Goal: Transaction & Acquisition: Download file/media

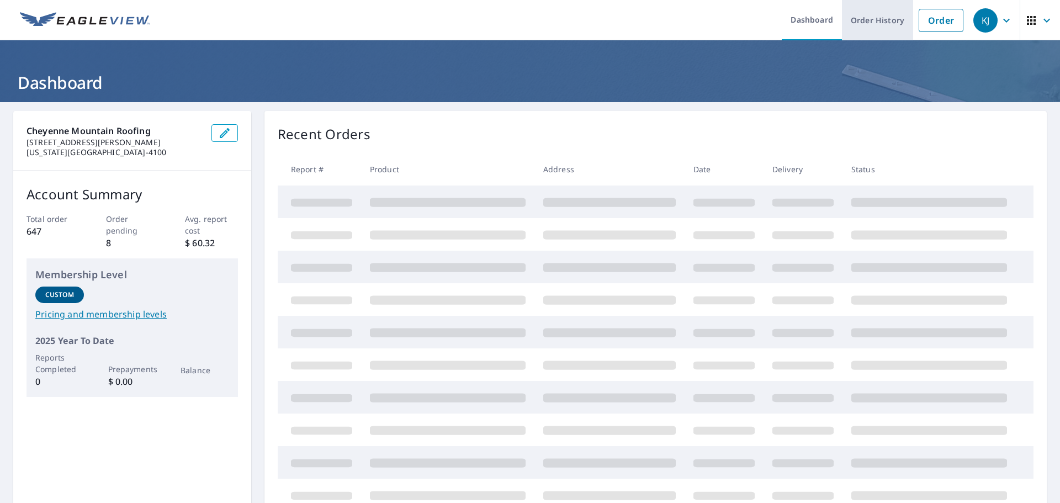
click at [893, 25] on link "Order History" at bounding box center [877, 20] width 71 height 40
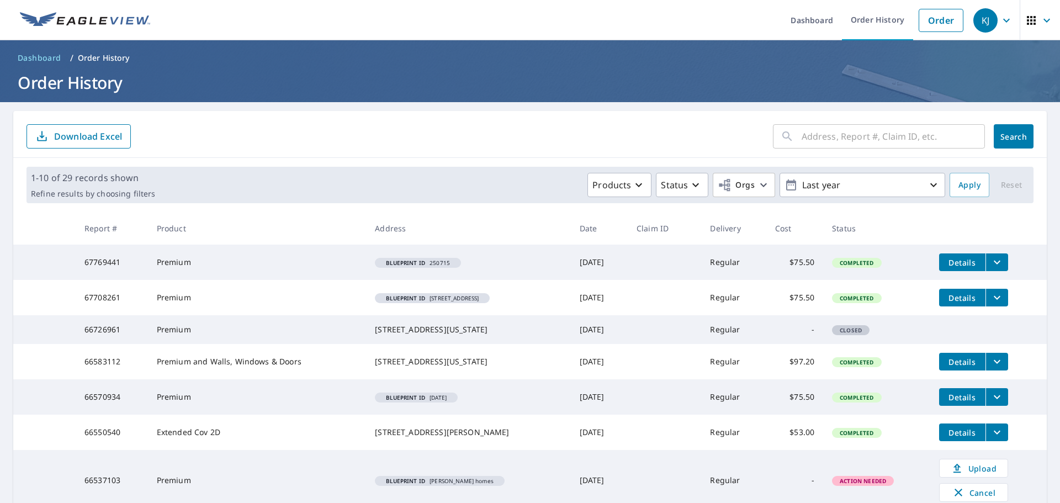
click at [961, 264] on span "Details" at bounding box center [962, 262] width 33 height 10
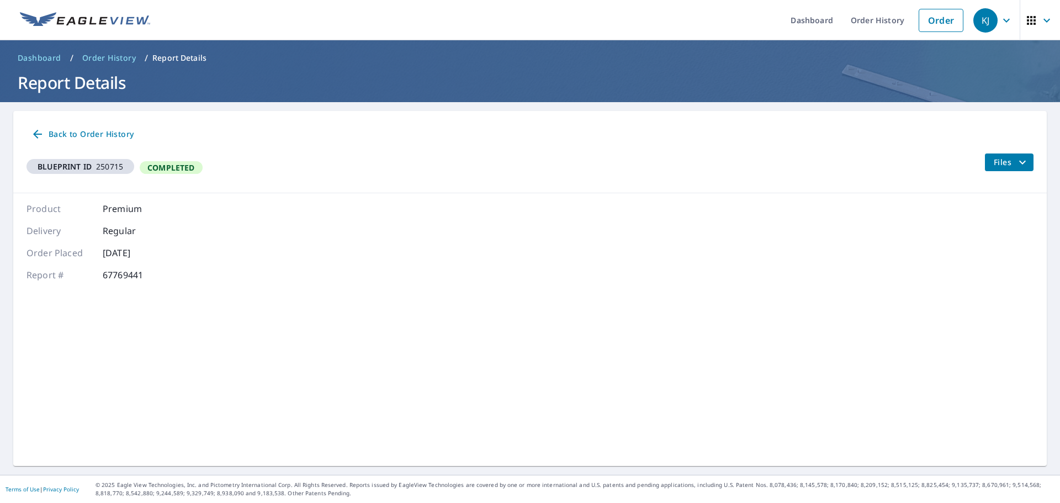
click at [1016, 165] on icon "filesDropdownBtn-67769441" at bounding box center [1022, 162] width 13 height 13
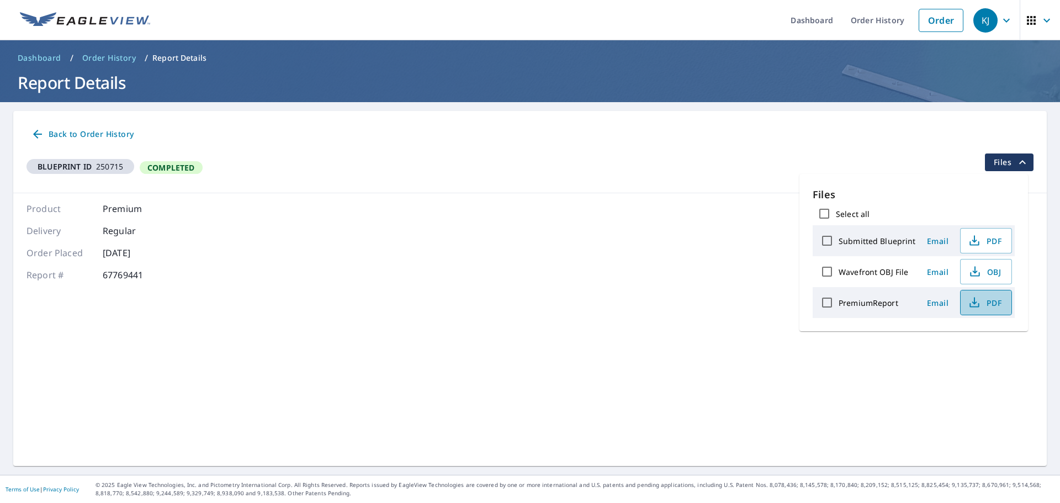
click at [972, 301] on icon "button" at bounding box center [974, 300] width 5 height 7
click at [973, 304] on icon "button" at bounding box center [974, 300] width 5 height 7
click at [970, 240] on icon "button" at bounding box center [974, 240] width 13 height 13
click at [985, 240] on span "PDF" at bounding box center [984, 240] width 35 height 13
click at [990, 243] on span "PDF" at bounding box center [984, 240] width 35 height 13
